Goal: Navigation & Orientation: Find specific page/section

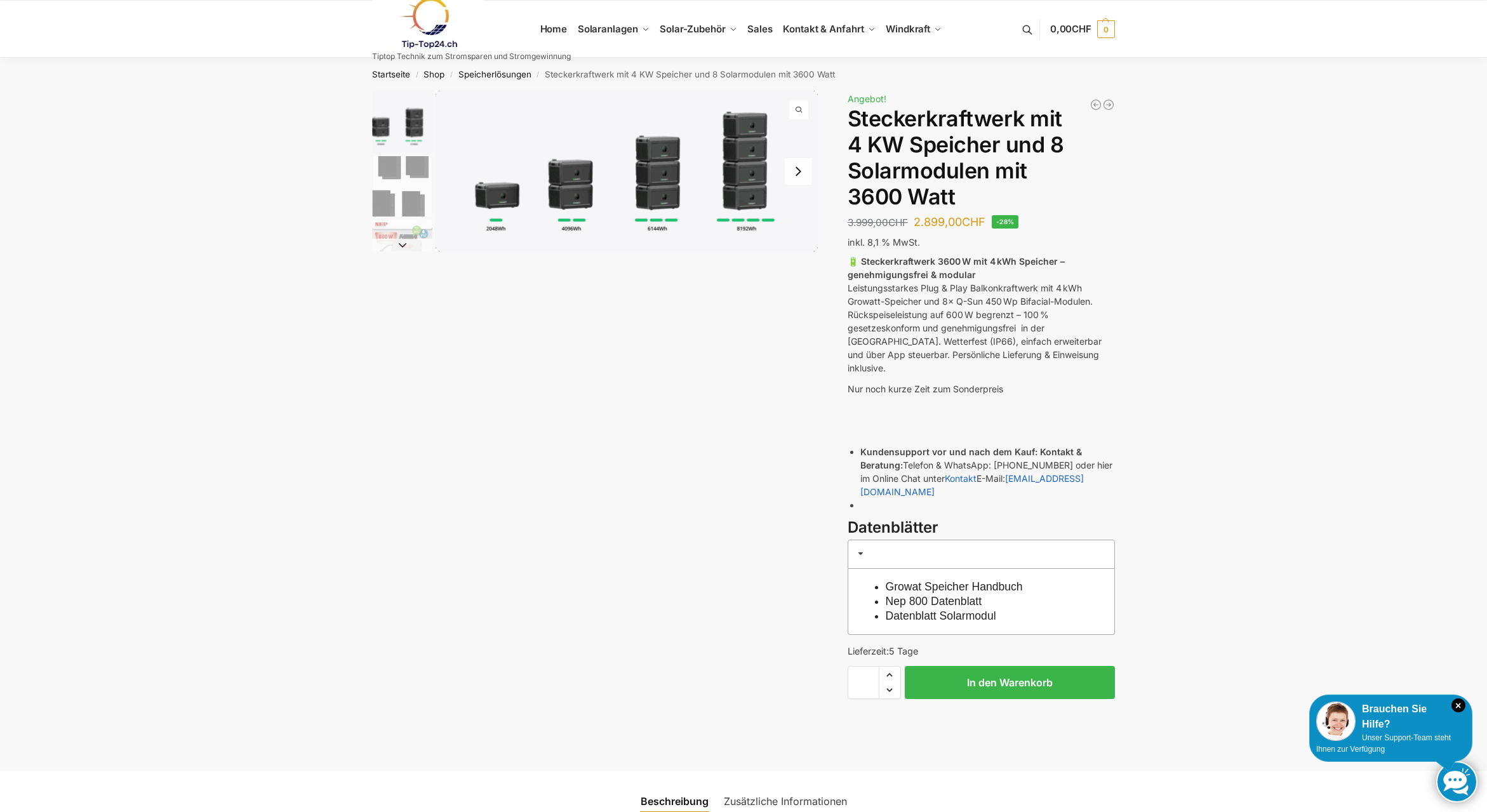
click at [557, 32] on link at bounding box center [471, 23] width 199 height 51
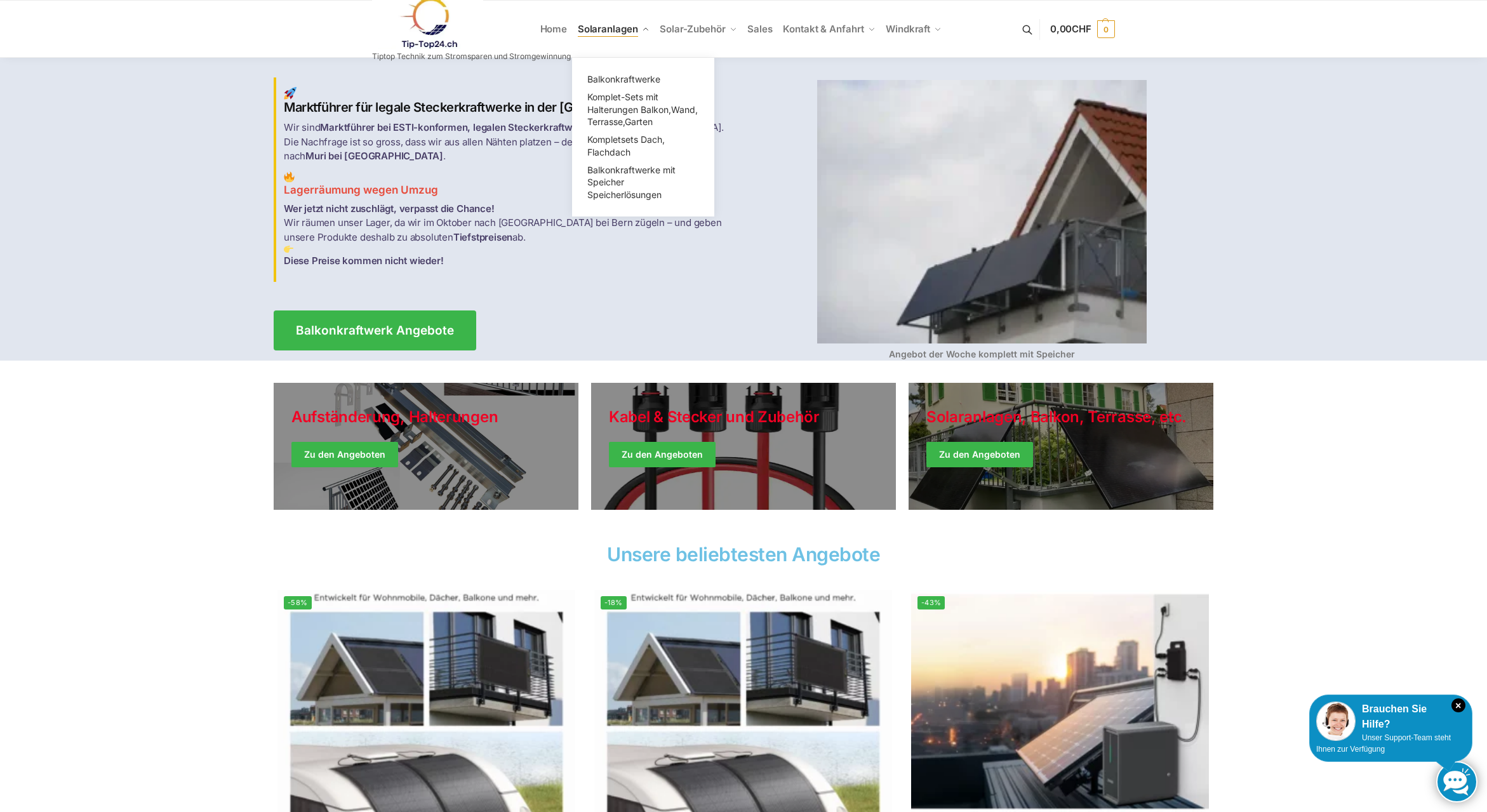
drag, startPoint x: 0, startPoint y: 0, endPoint x: 610, endPoint y: 28, distance: 610.6
click at [610, 28] on span "Solaranlagen" at bounding box center [607, 29] width 60 height 12
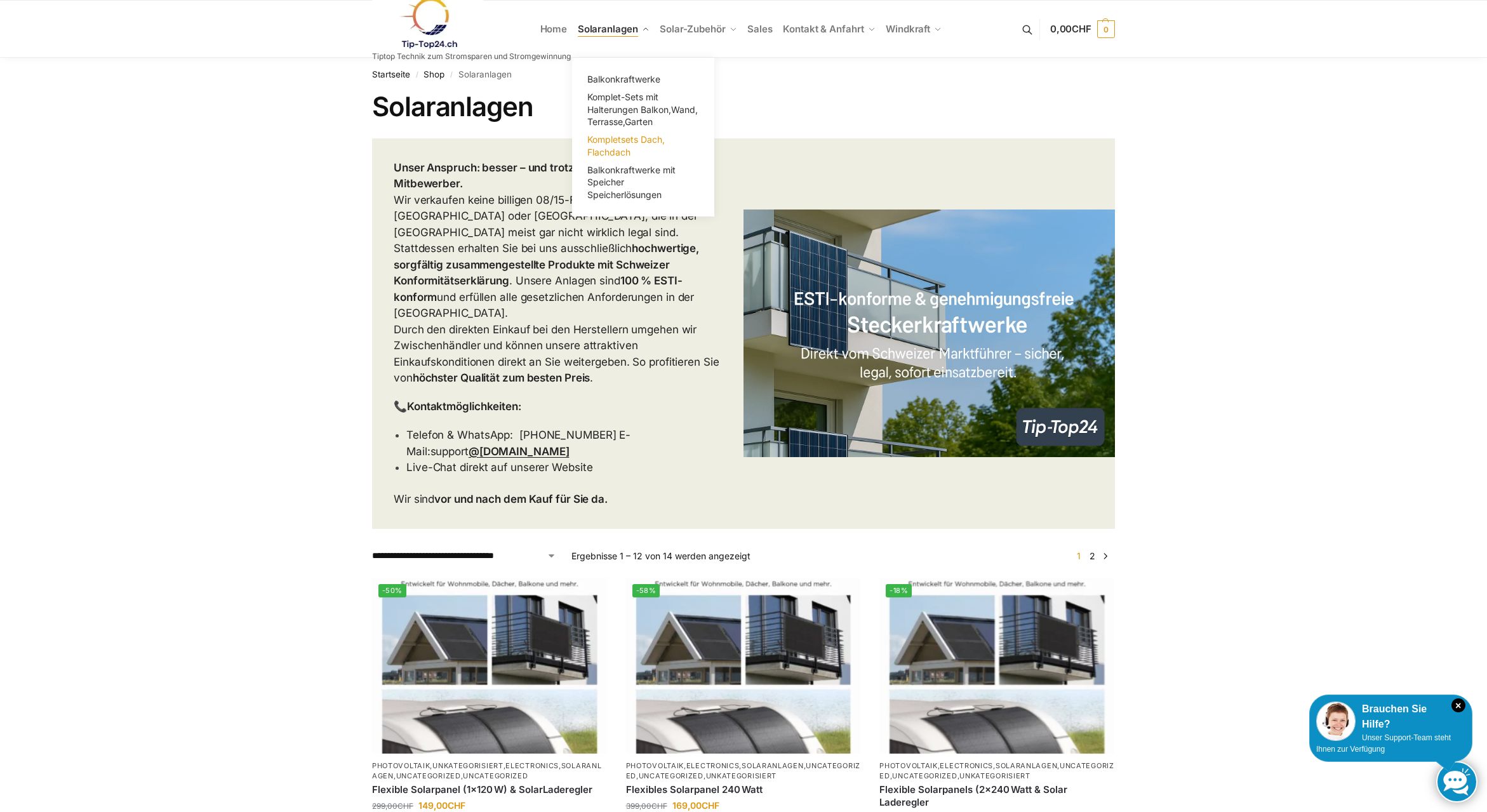
click at [609, 144] on span "Kompletsets Dach, Flachdach" at bounding box center [626, 146] width 77 height 24
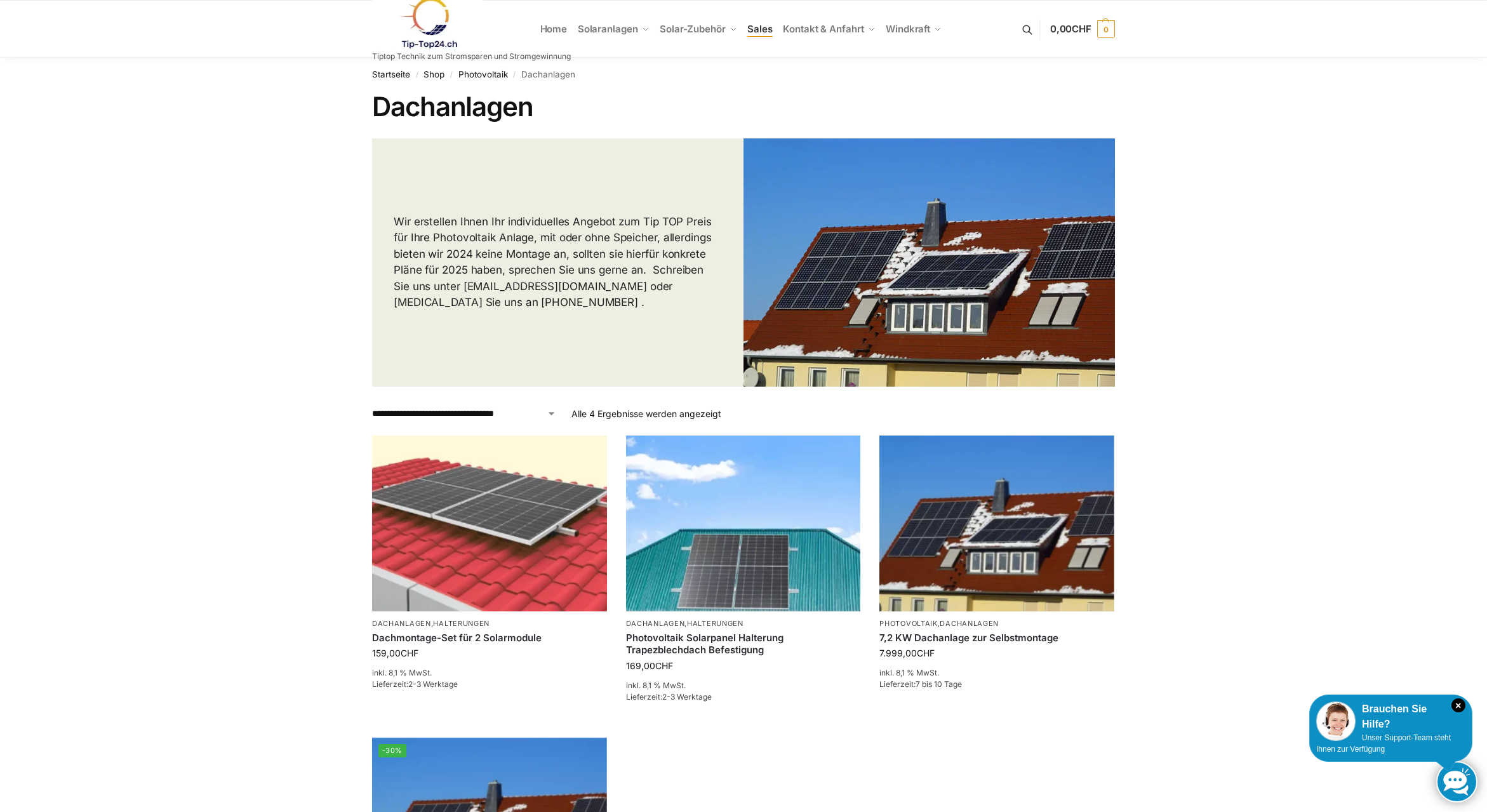
click at [761, 26] on span "Sales" at bounding box center [760, 29] width 25 height 12
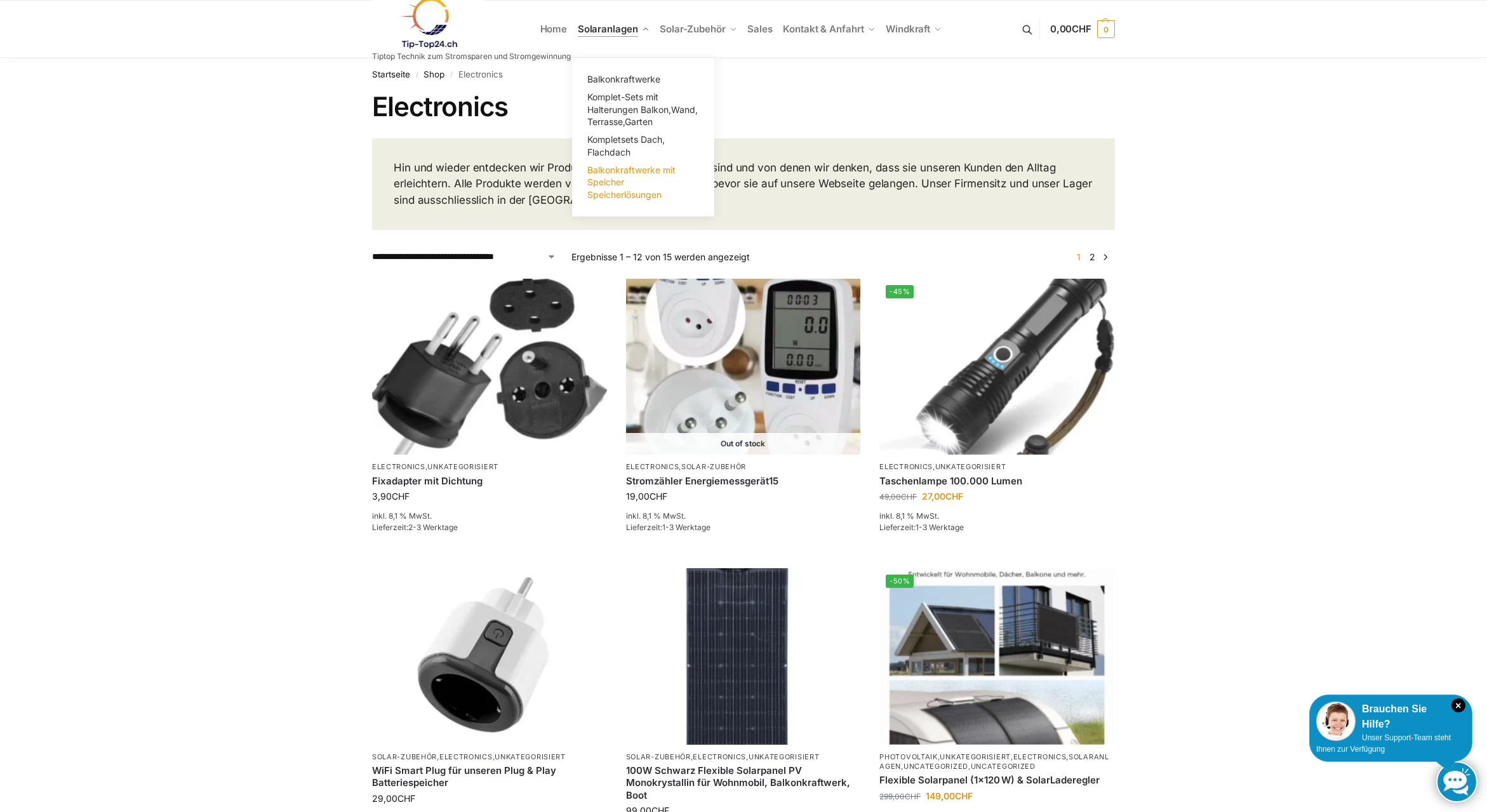
click at [603, 192] on span "Balkonkraftwerke mit Speicher Speicherlösungen" at bounding box center [631, 182] width 89 height 36
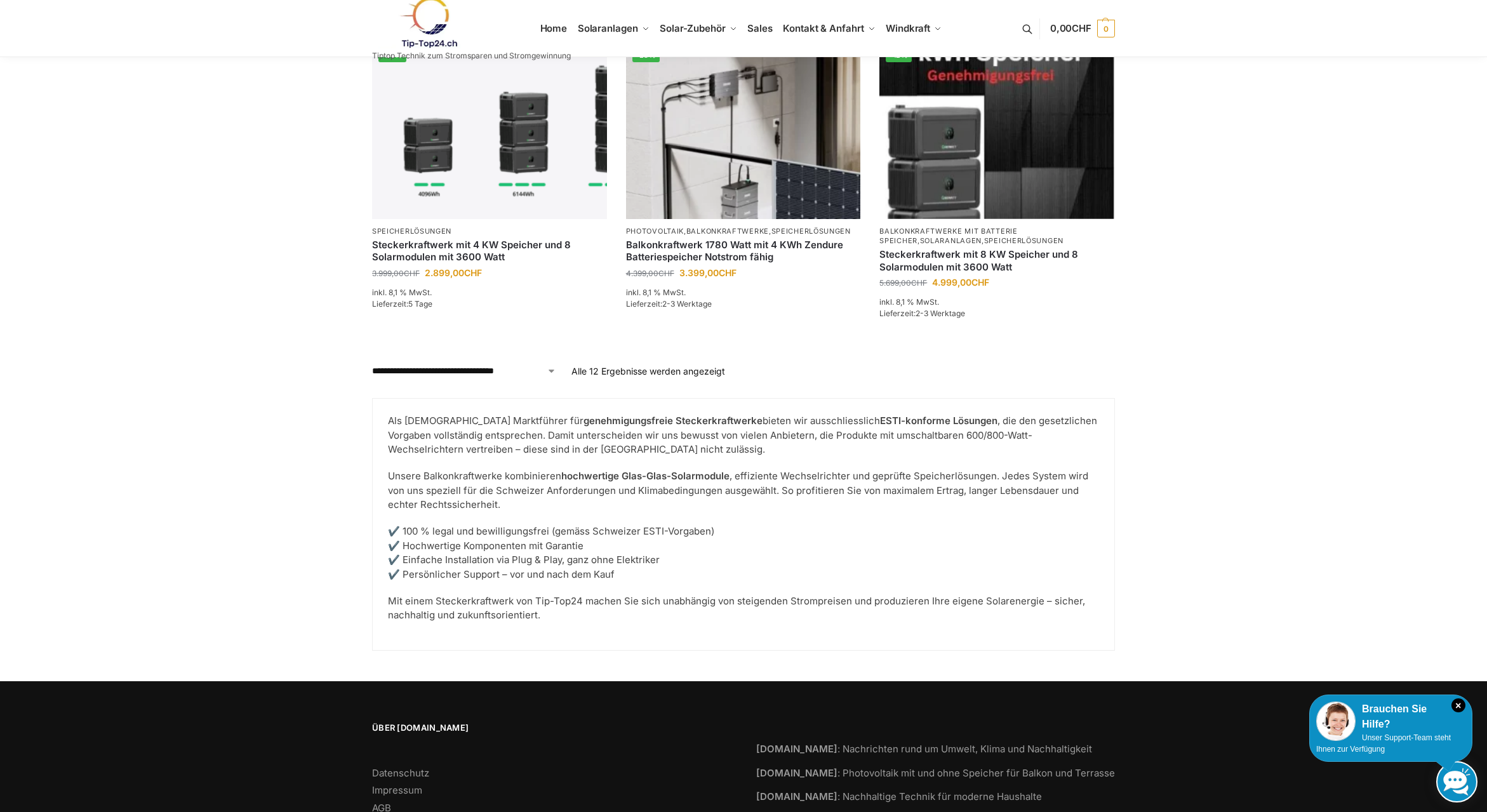
scroll to position [1123, 0]
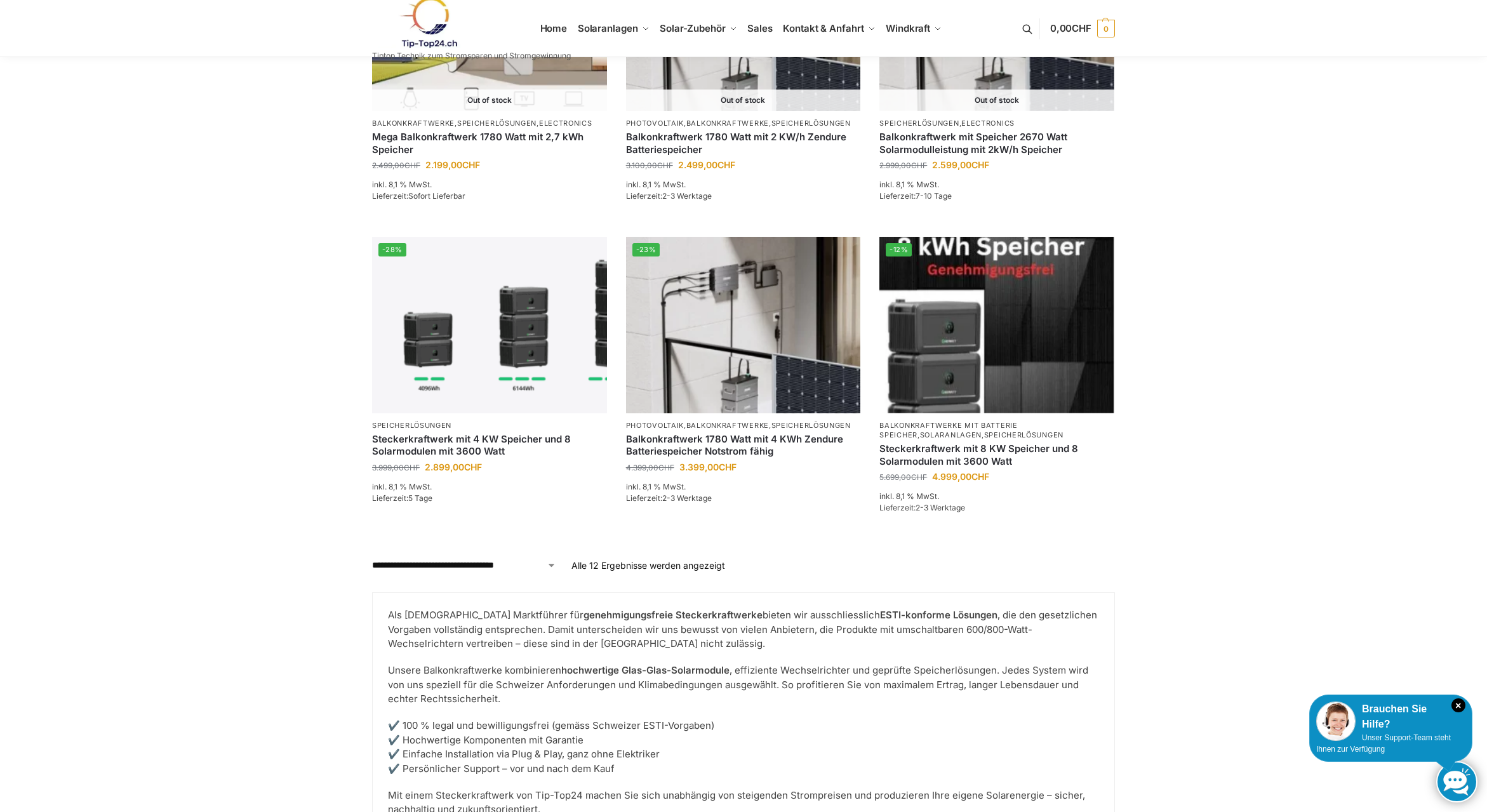
click at [554, 31] on link at bounding box center [471, 22] width 199 height 51
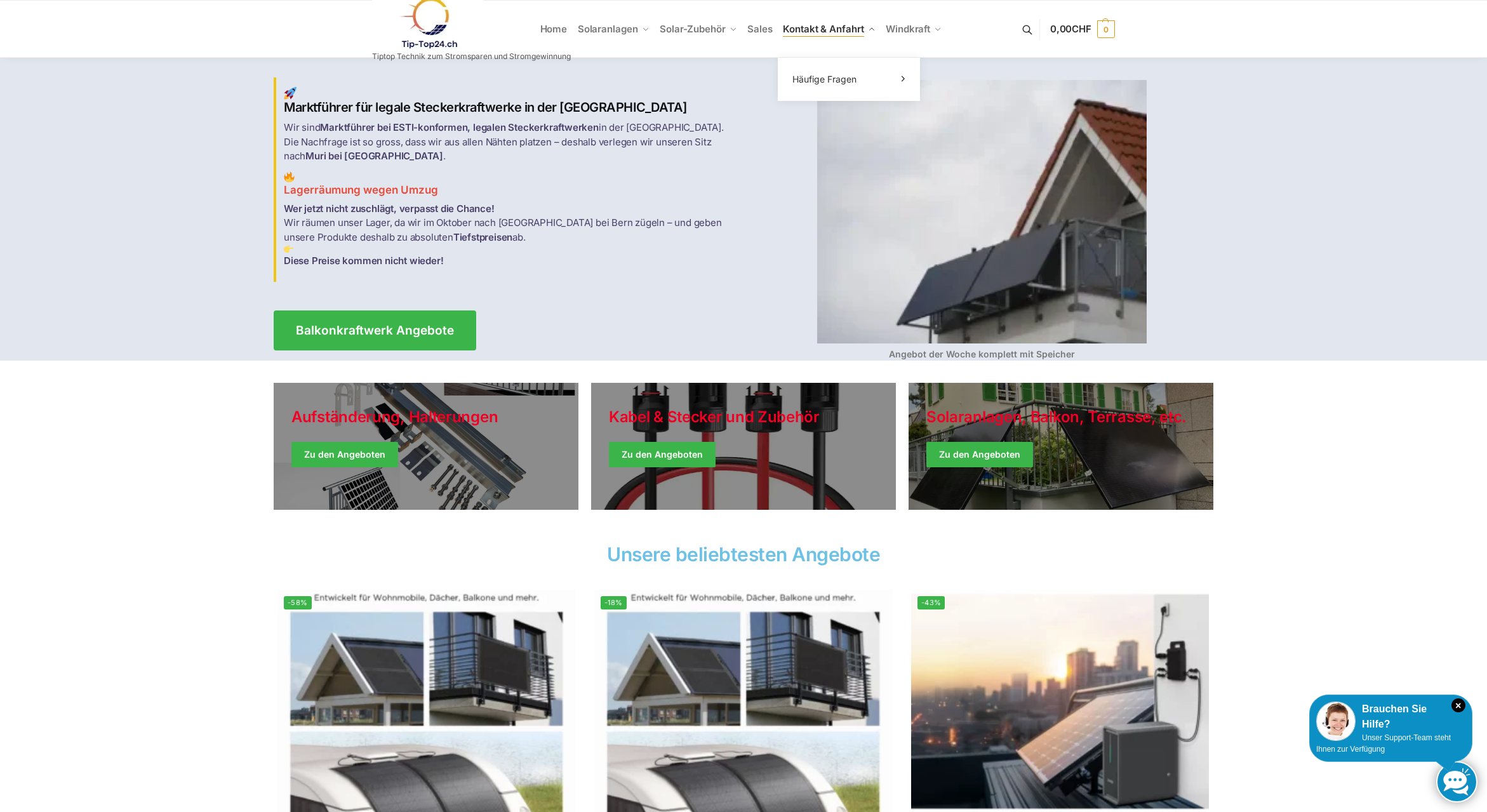
click at [803, 25] on span "Kontakt & Anfahrt" at bounding box center [823, 29] width 80 height 12
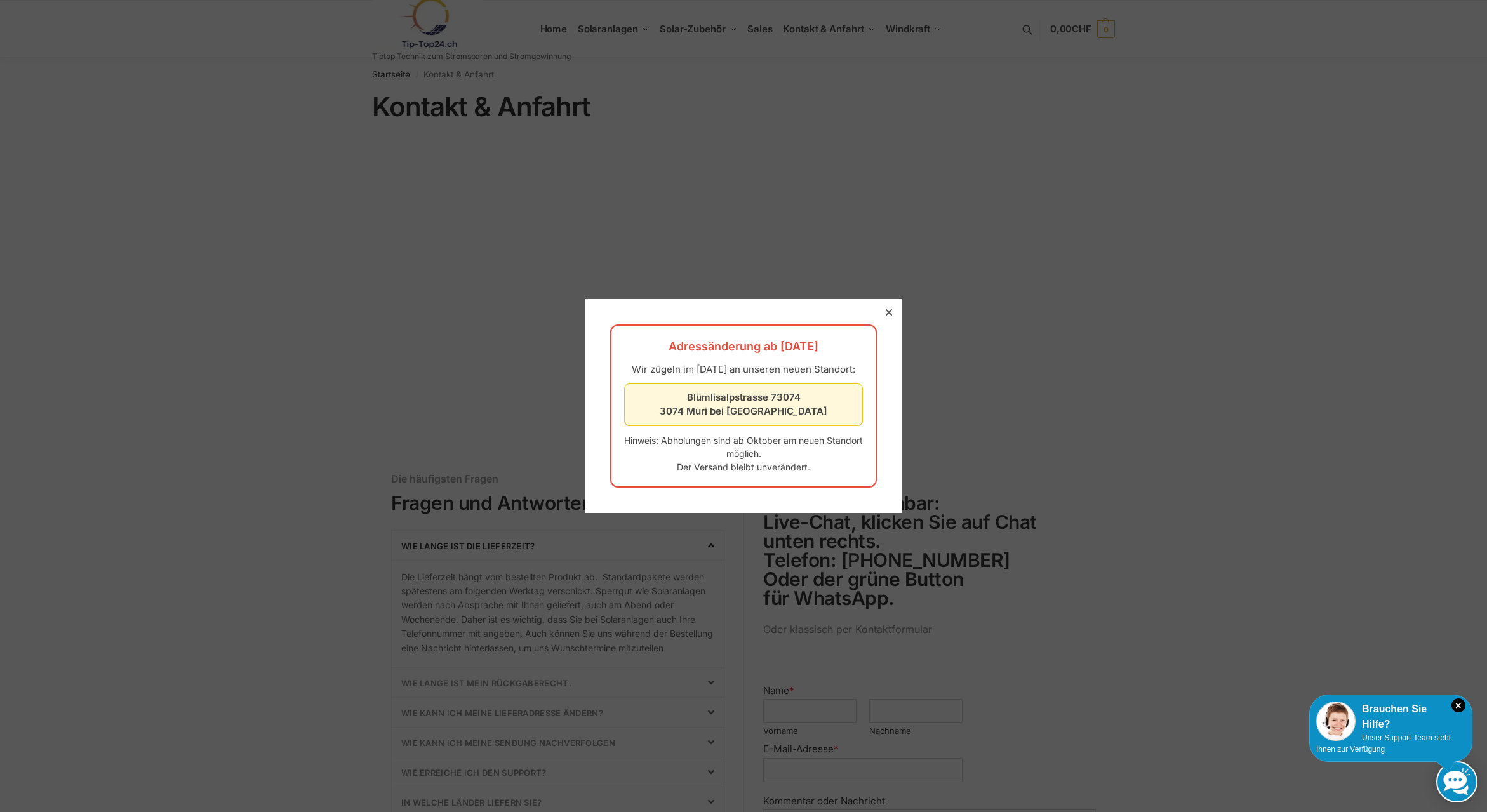
click at [890, 309] on icon at bounding box center [889, 312] width 7 height 7
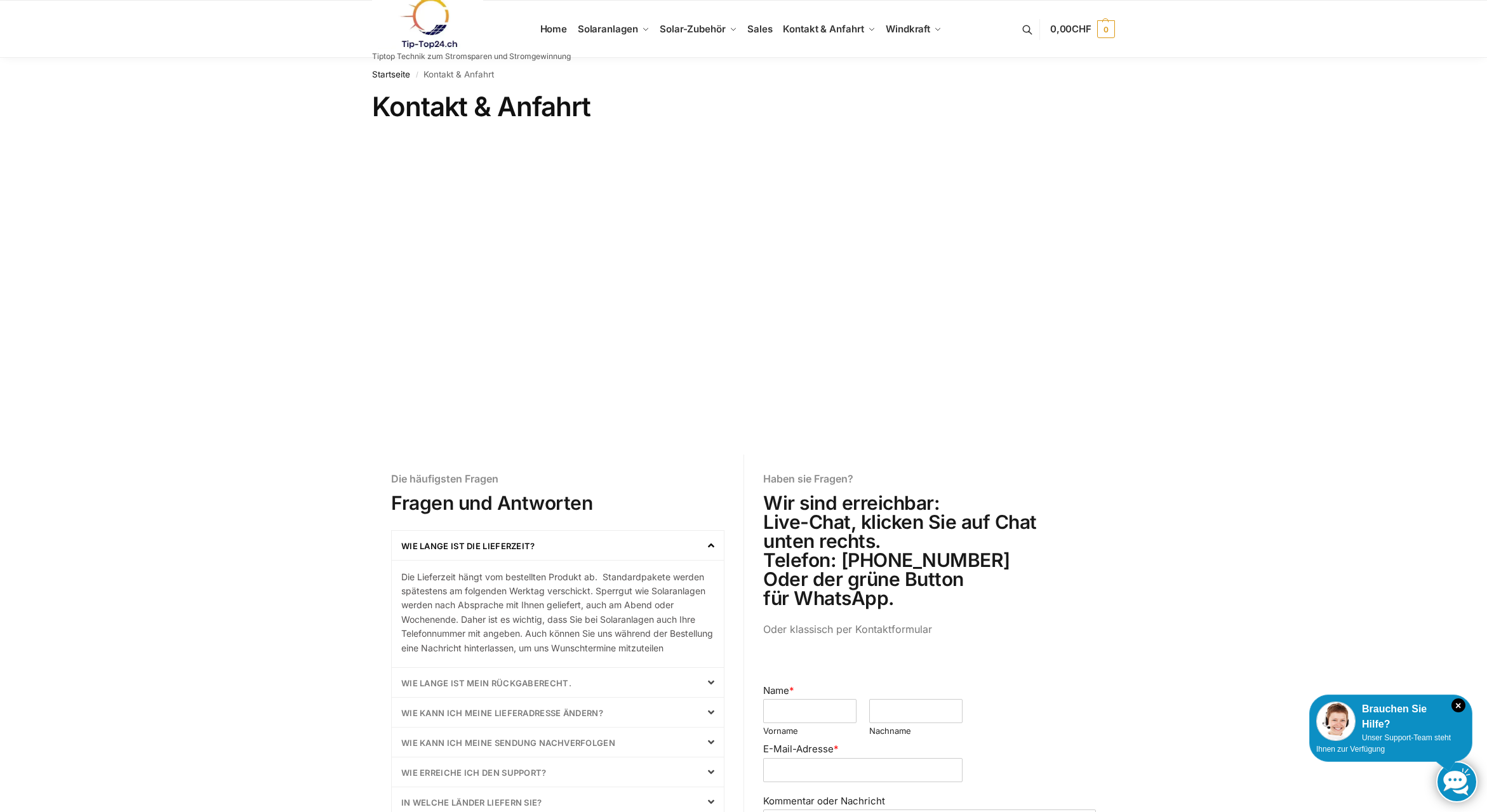
click at [553, 28] on link at bounding box center [471, 23] width 199 height 51
